Goal: Find specific page/section: Find specific page/section

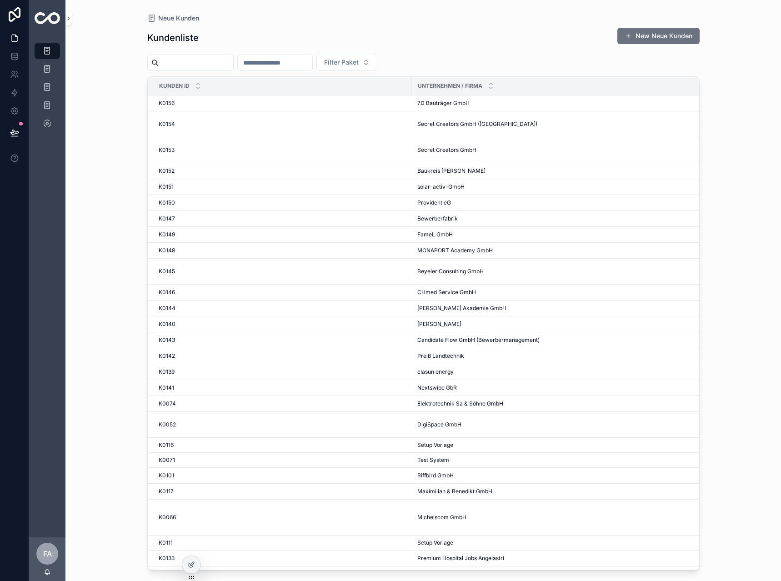
click at [289, 68] on input "scrollable content" at bounding box center [275, 62] width 75 height 13
type input "***"
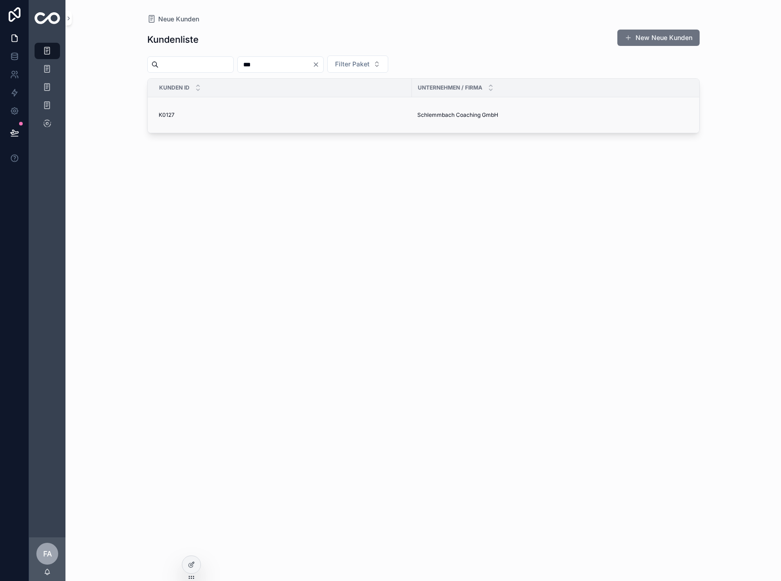
click at [159, 119] on td "K0127 K0127" at bounding box center [280, 115] width 264 height 36
click at [170, 115] on span "K0127" at bounding box center [167, 114] width 16 height 7
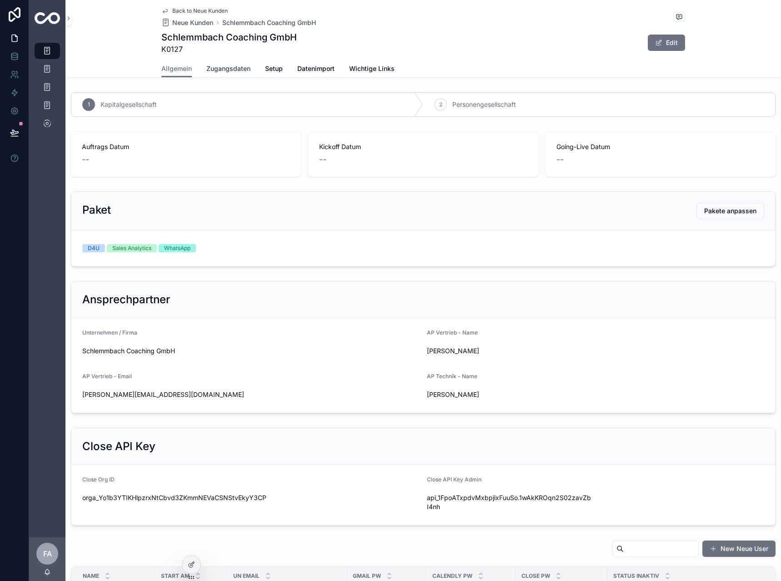
click at [213, 75] on link "Zugangsdaten" at bounding box center [228, 69] width 44 height 18
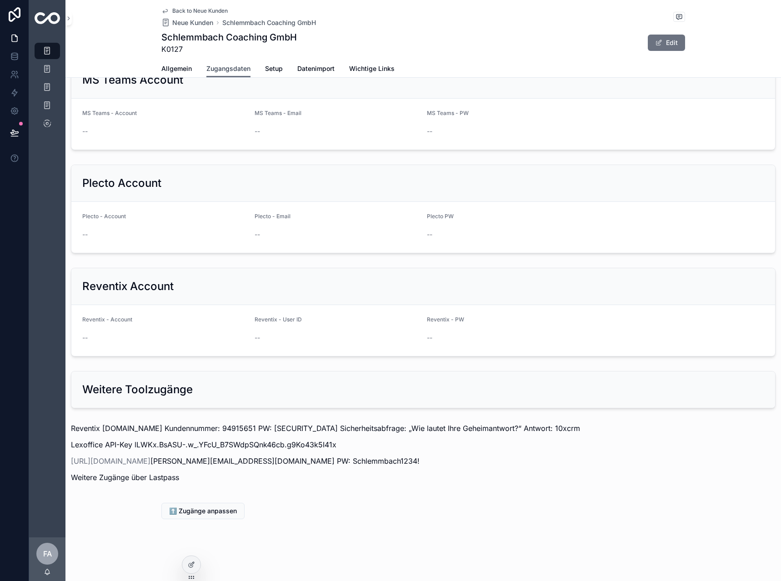
scroll to position [844, 0]
drag, startPoint x: 263, startPoint y: 461, endPoint x: 152, endPoint y: 461, distance: 111.4
click at [152, 461] on p "[URL][DOMAIN_NAME] [PERSON_NAME][EMAIL_ADDRESS][DOMAIN_NAME] PW: Schlemmbach123…" at bounding box center [423, 461] width 705 height 11
copy p "[PERSON_NAME][EMAIL_ADDRESS][DOMAIN_NAME]"
drag, startPoint x: 337, startPoint y: 468, endPoint x: 283, endPoint y: 458, distance: 54.6
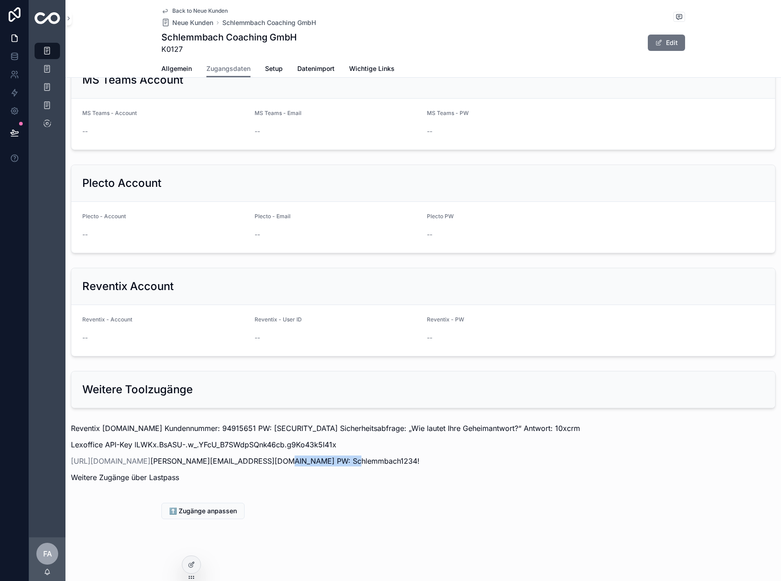
click at [283, 458] on p "[URL][DOMAIN_NAME] [PERSON_NAME][EMAIL_ADDRESS][DOMAIN_NAME] PW: Schlemmbach123…" at bounding box center [423, 461] width 705 height 11
copy p "Schlemmbach1234!"
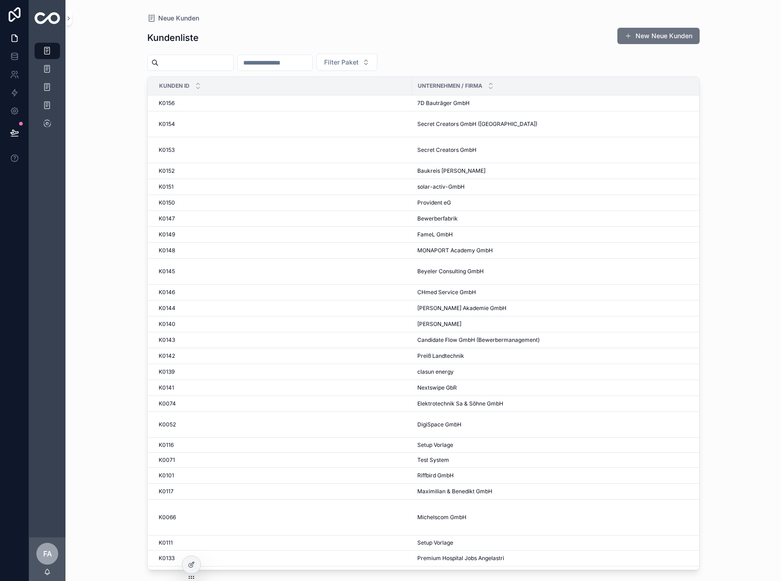
click at [312, 61] on input "scrollable content" at bounding box center [275, 62] width 75 height 13
click at [436, 173] on span "Baukreis [PERSON_NAME]" at bounding box center [451, 170] width 68 height 7
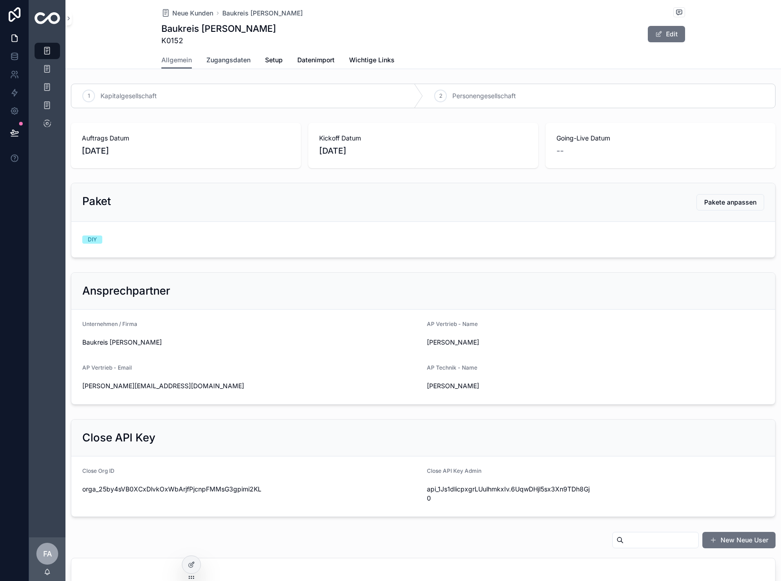
click at [237, 59] on span "Zugangsdaten" at bounding box center [228, 59] width 44 height 9
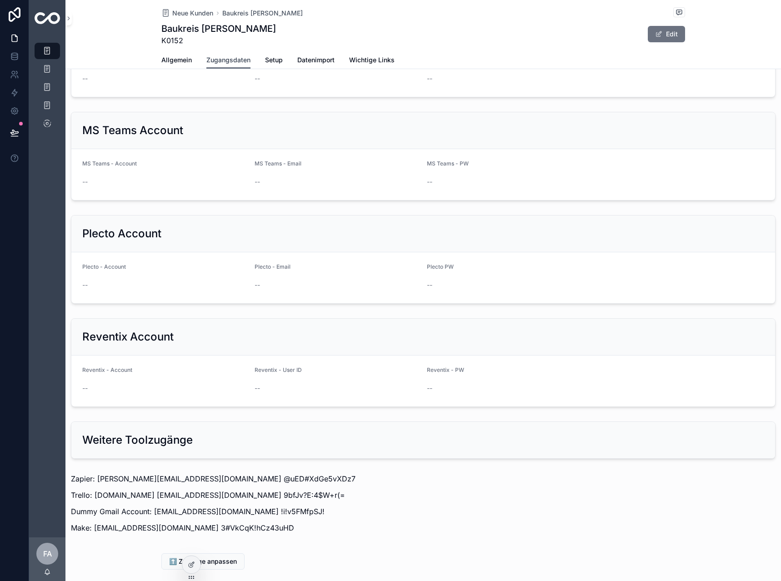
scroll to position [727, 0]
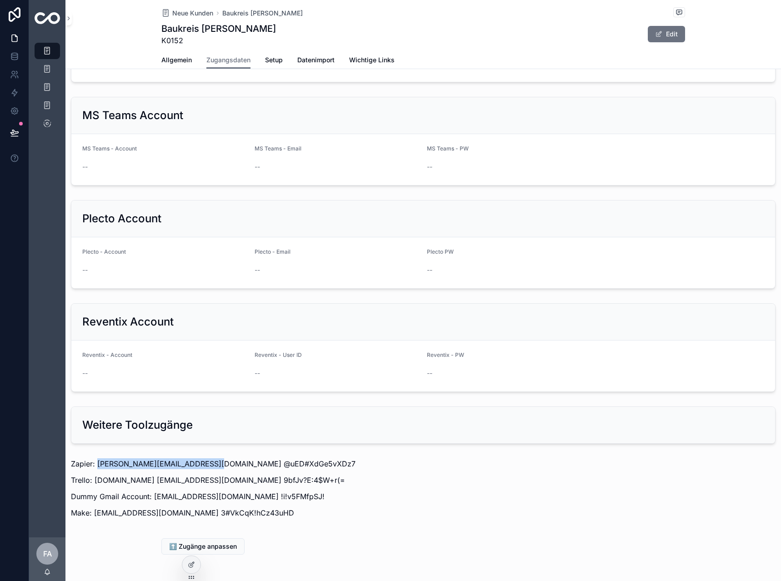
drag, startPoint x: 201, startPoint y: 465, endPoint x: 97, endPoint y: 453, distance: 104.8
copy p "stefan.antonitsch@baukreis.at"
drag, startPoint x: 276, startPoint y: 467, endPoint x: 206, endPoint y: 459, distance: 71.0
click at [206, 459] on p "Zapier: stefan.antonitsch@baukreis.at @uED#XdGe5vXDz7" at bounding box center [423, 463] width 705 height 11
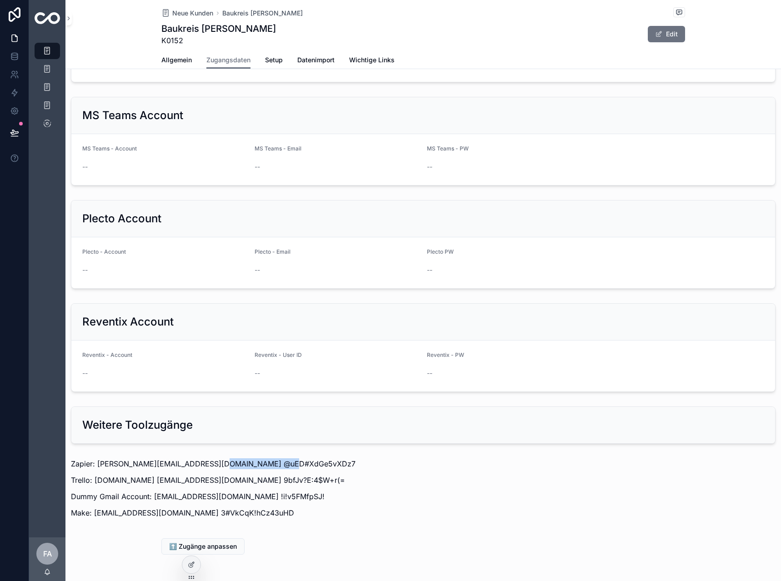
copy p "@uED#XdGe5vXDz7"
